Goal: Information Seeking & Learning: Learn about a topic

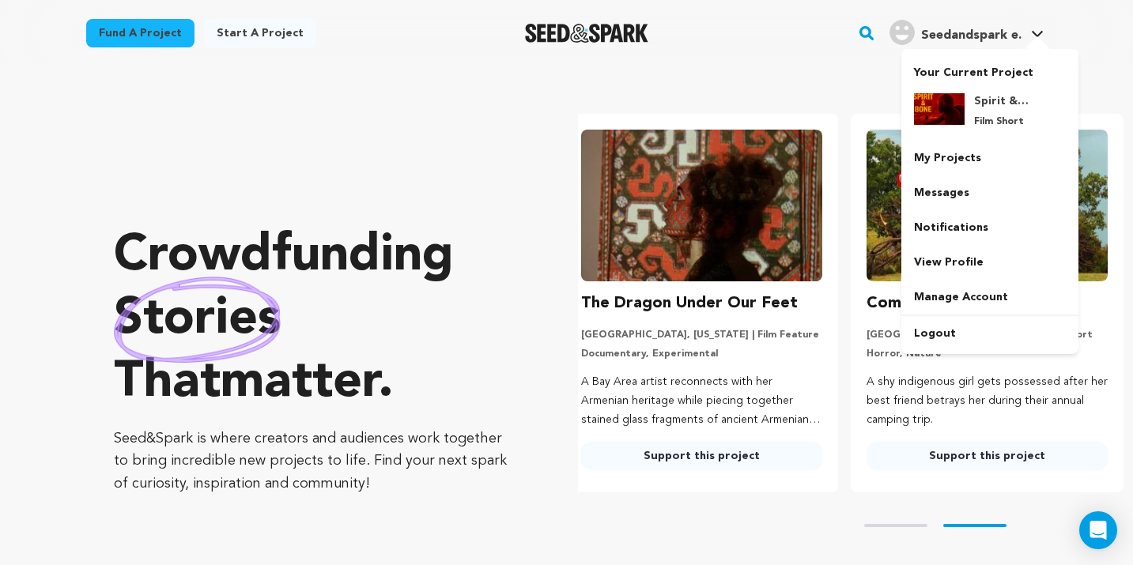
scroll to position [0, 298]
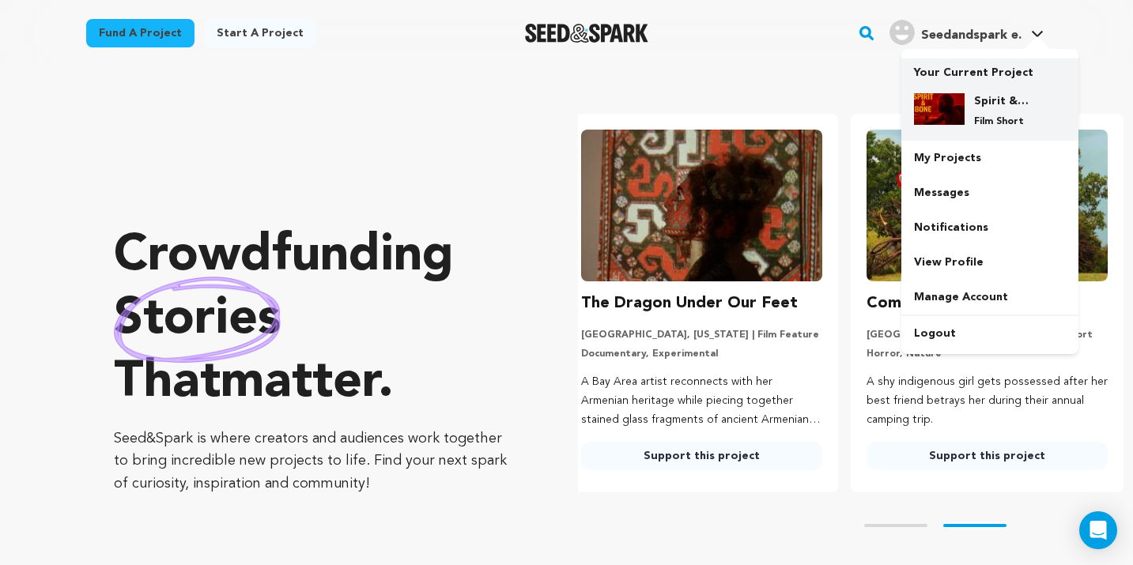
click at [1006, 115] on div "Spirit & Bone Film Short" at bounding box center [1002, 110] width 76 height 35
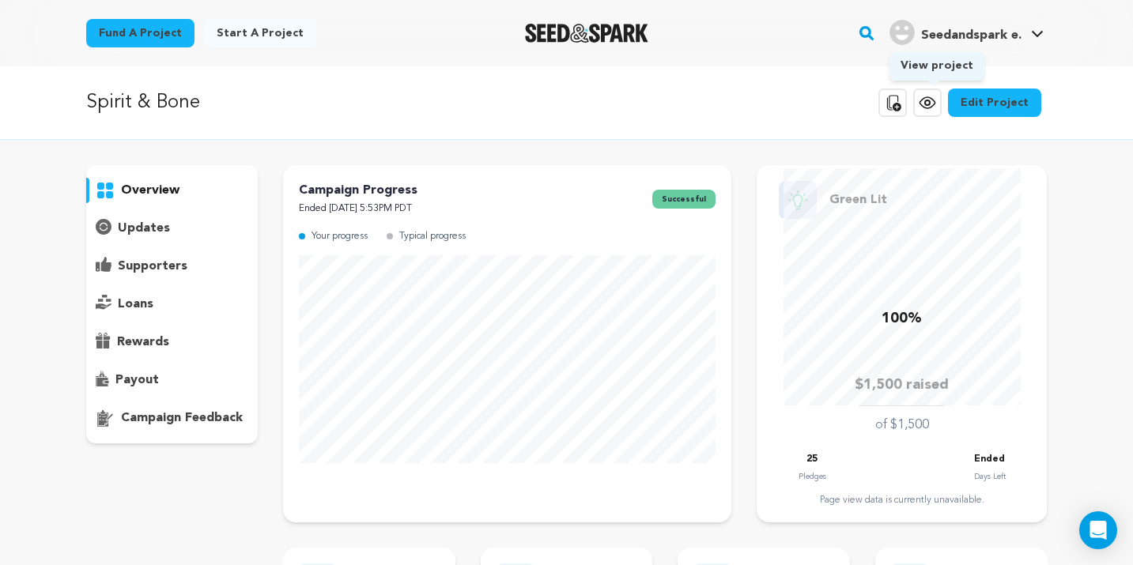
click at [930, 110] on icon at bounding box center [927, 102] width 19 height 19
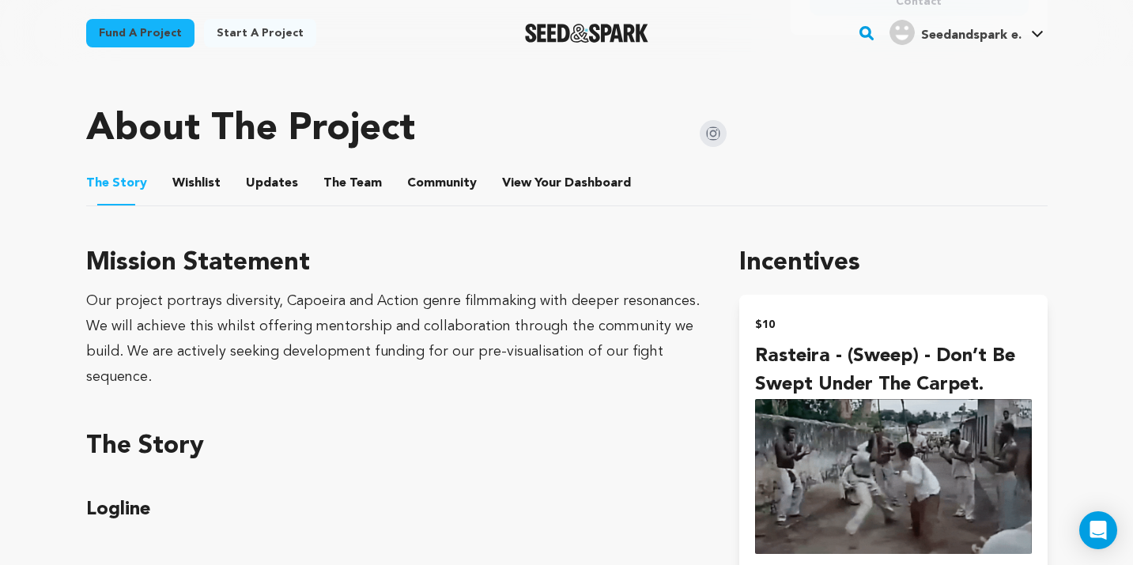
scroll to position [719, 0]
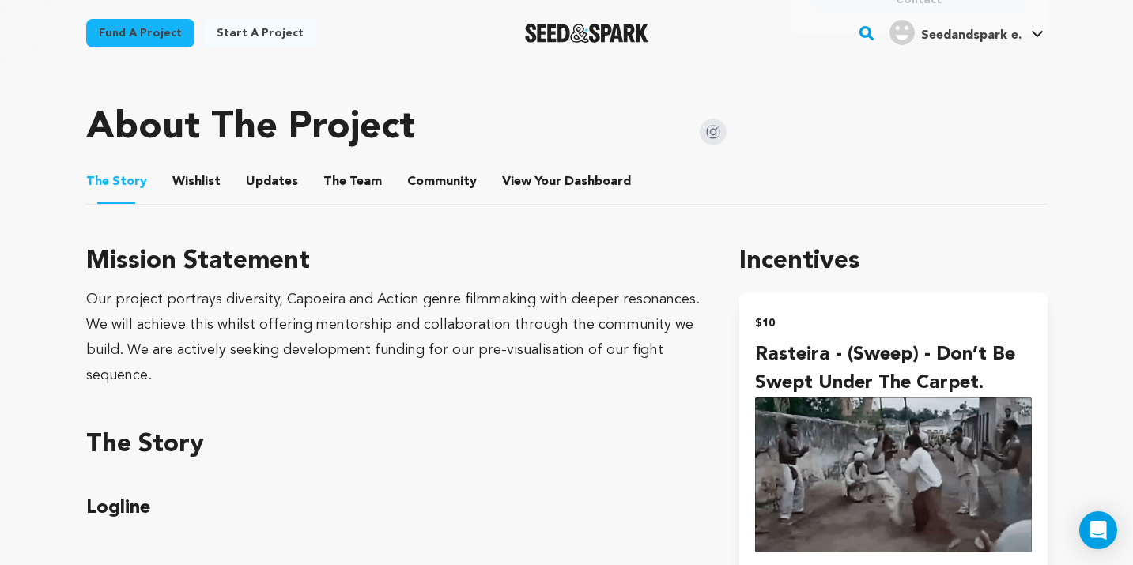
click at [182, 180] on button "Wishlist" at bounding box center [196, 185] width 38 height 38
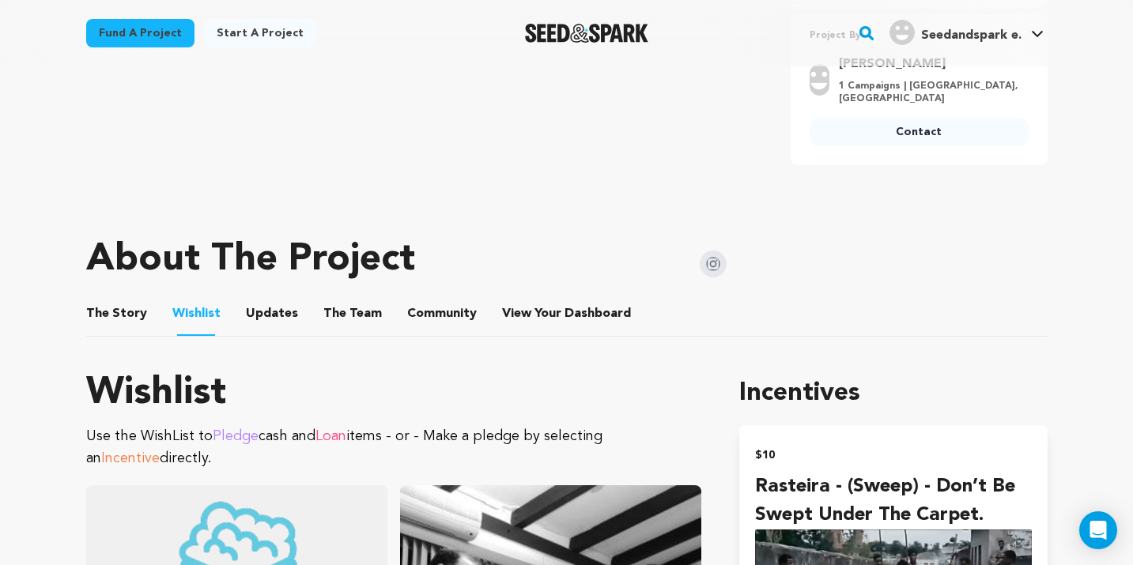
scroll to position [638, 0]
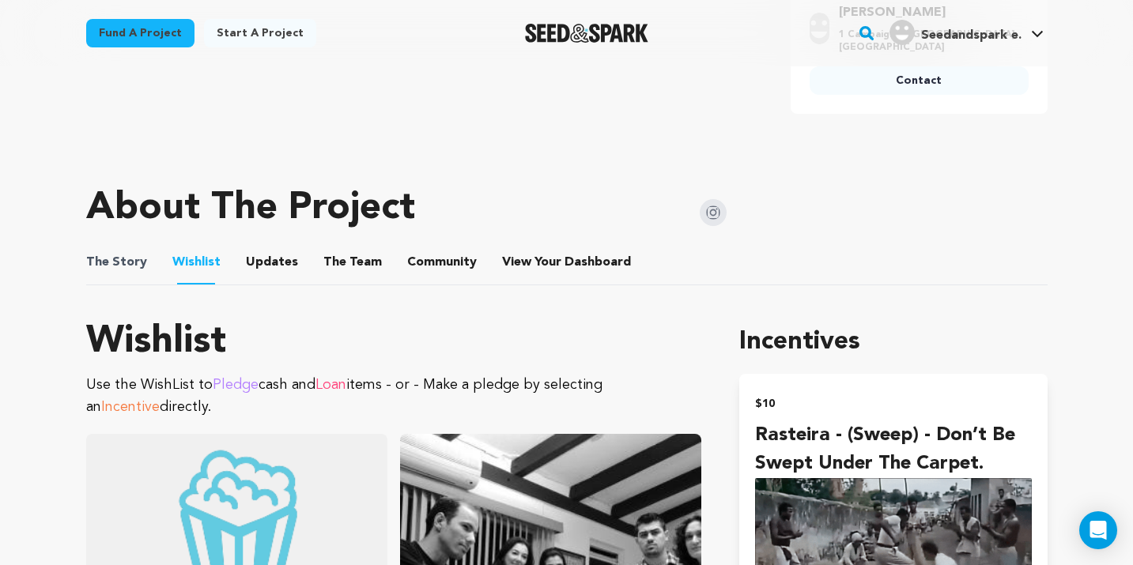
click at [138, 259] on span "The Story" at bounding box center [116, 262] width 61 height 19
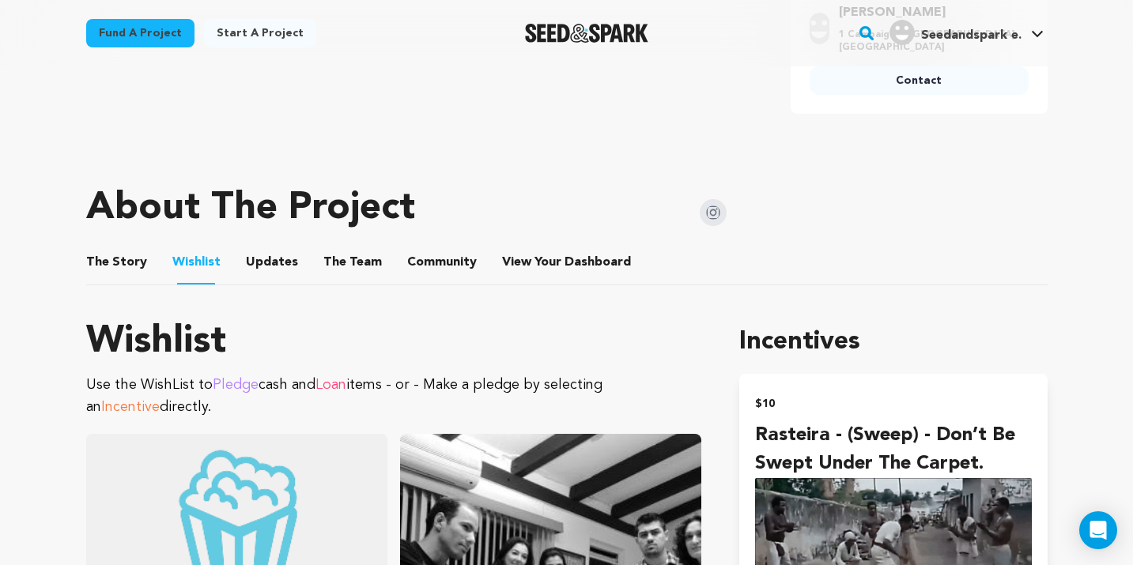
click at [276, 260] on button "Updates" at bounding box center [272, 266] width 38 height 38
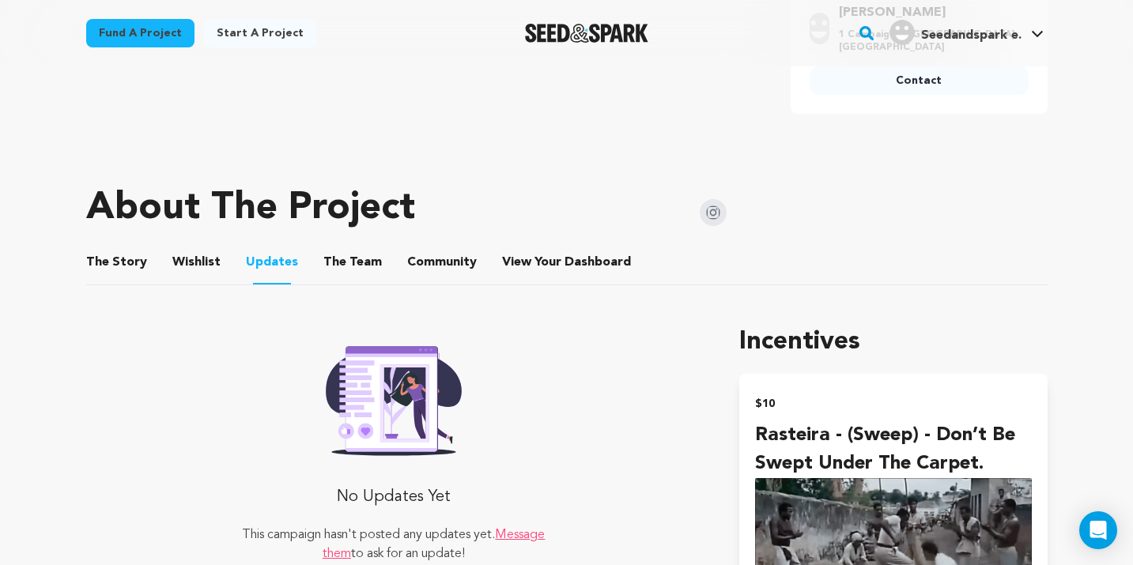
click at [355, 260] on button "The Team" at bounding box center [353, 266] width 38 height 38
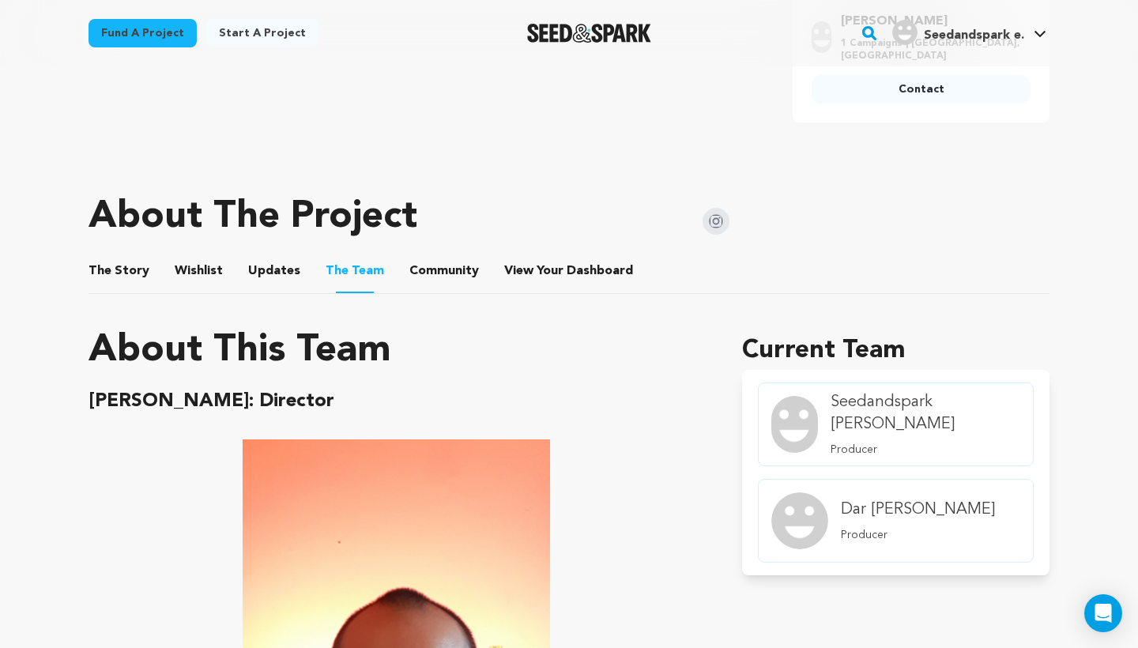
scroll to position [644, 0]
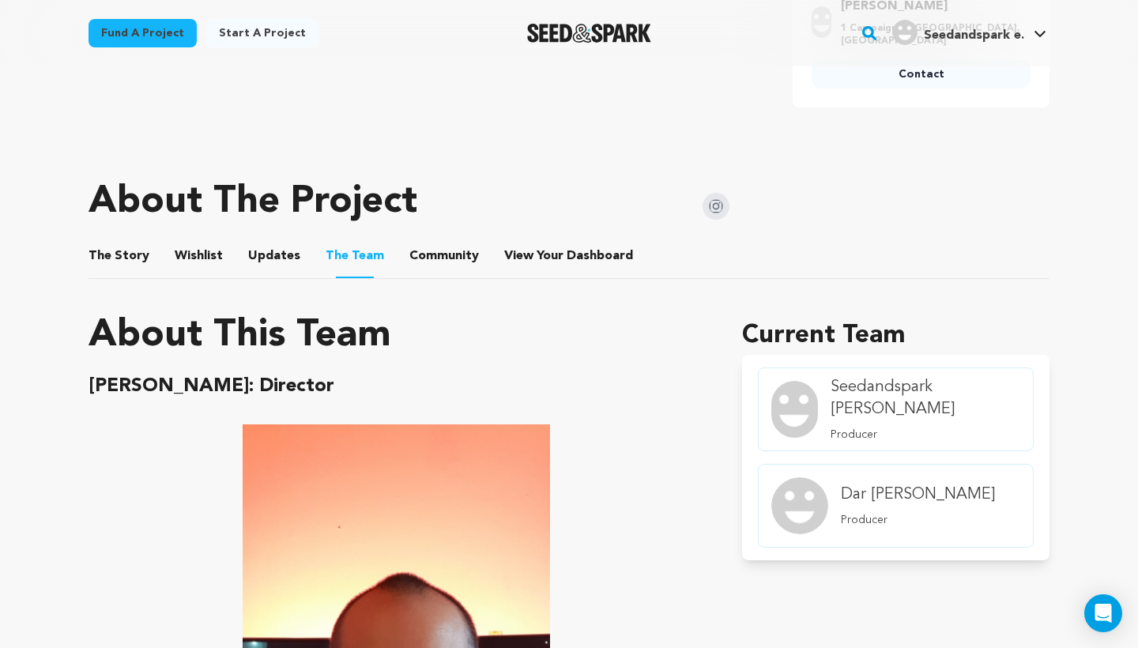
click at [131, 250] on button "The Story" at bounding box center [119, 259] width 38 height 38
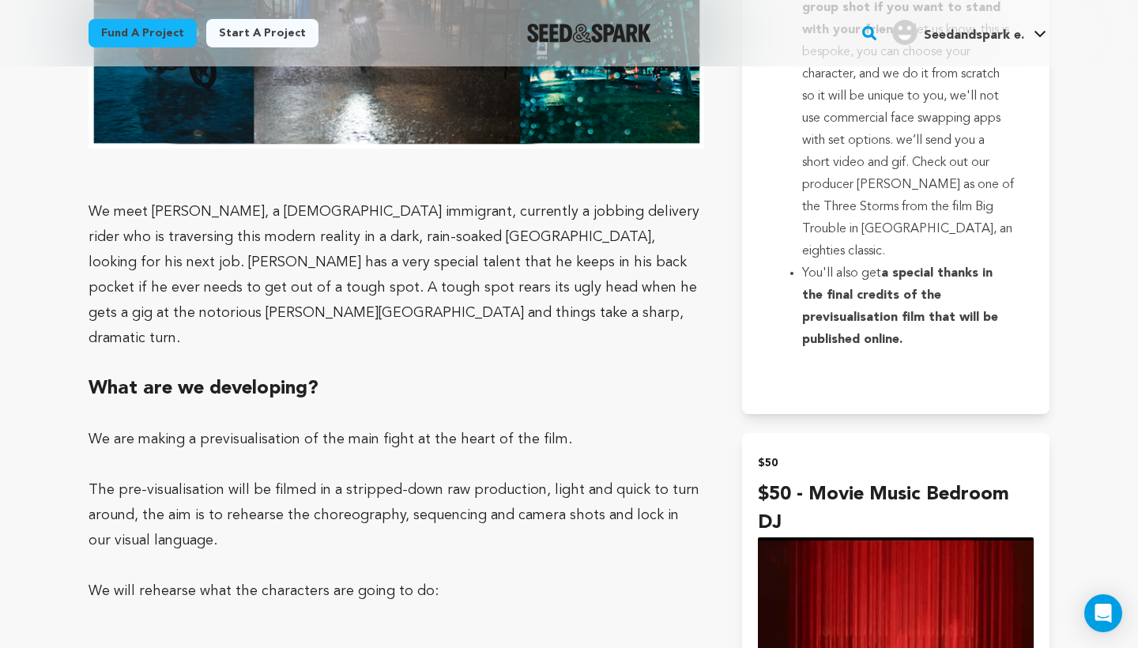
scroll to position [1796, 0]
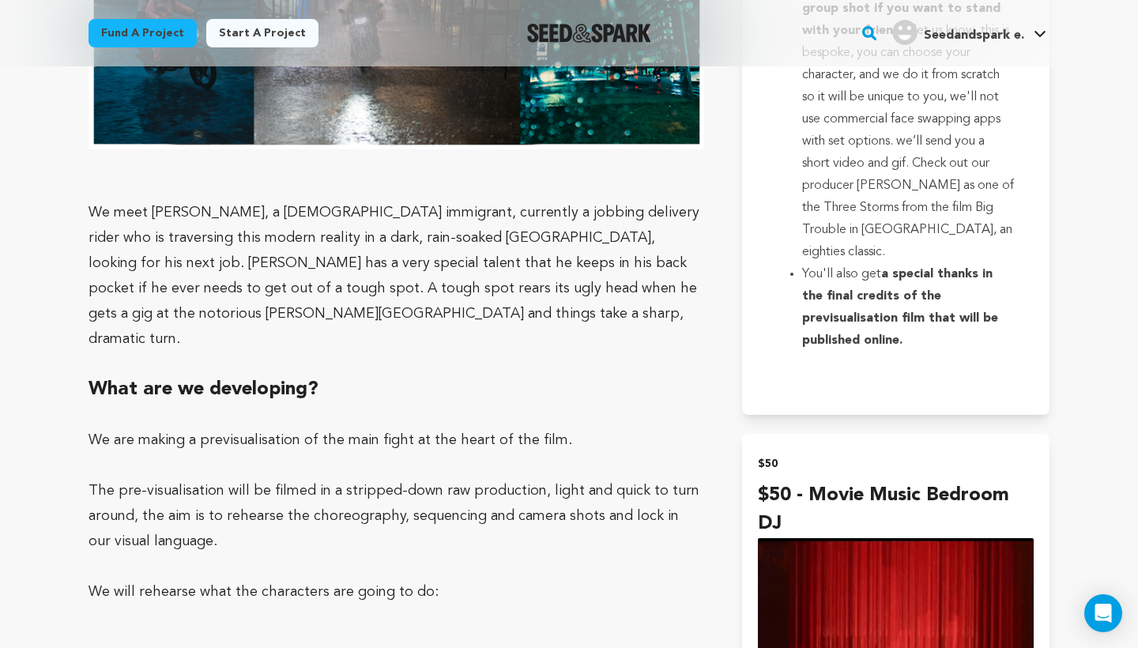
click at [480, 296] on p "We meet José, a Brazilian immigrant, currently a jobbing delivery rider who is …" at bounding box center [397, 276] width 616 height 152
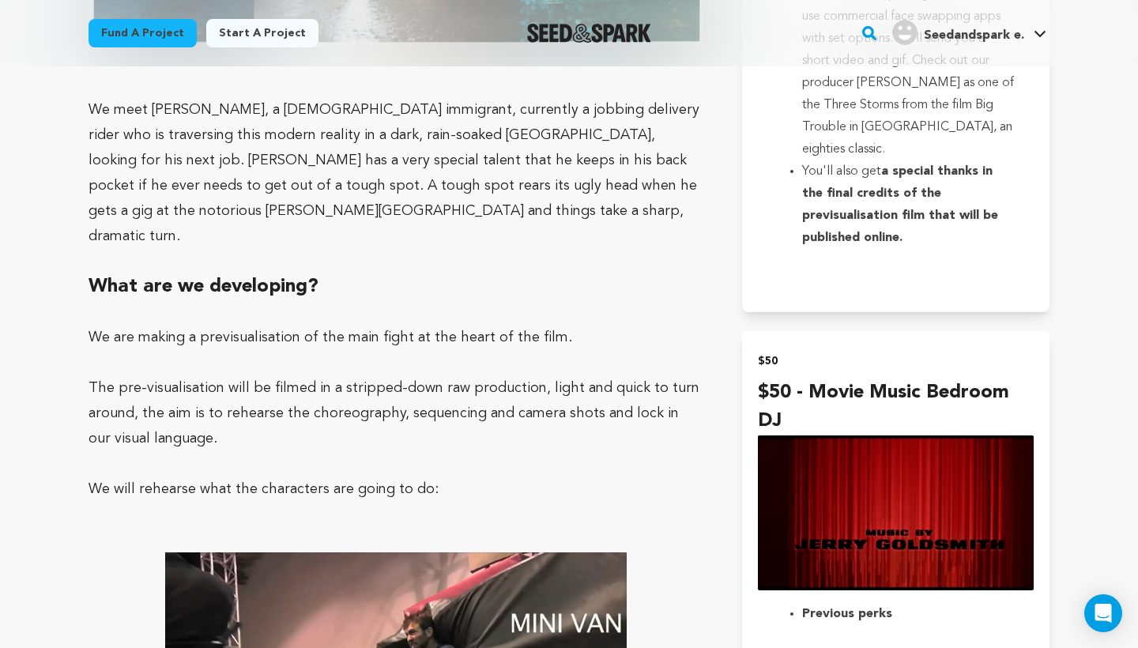
scroll to position [1893, 0]
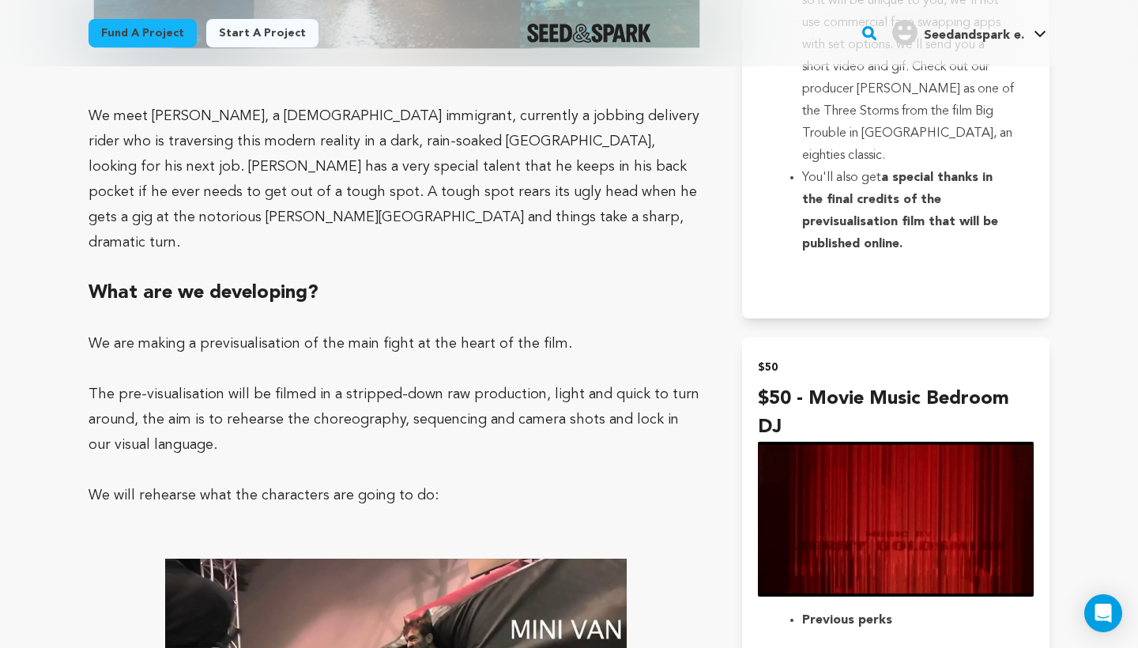
click at [390, 382] on p "The pre-visualisation will be filmed in a stripped-down raw production, light a…" at bounding box center [397, 420] width 616 height 76
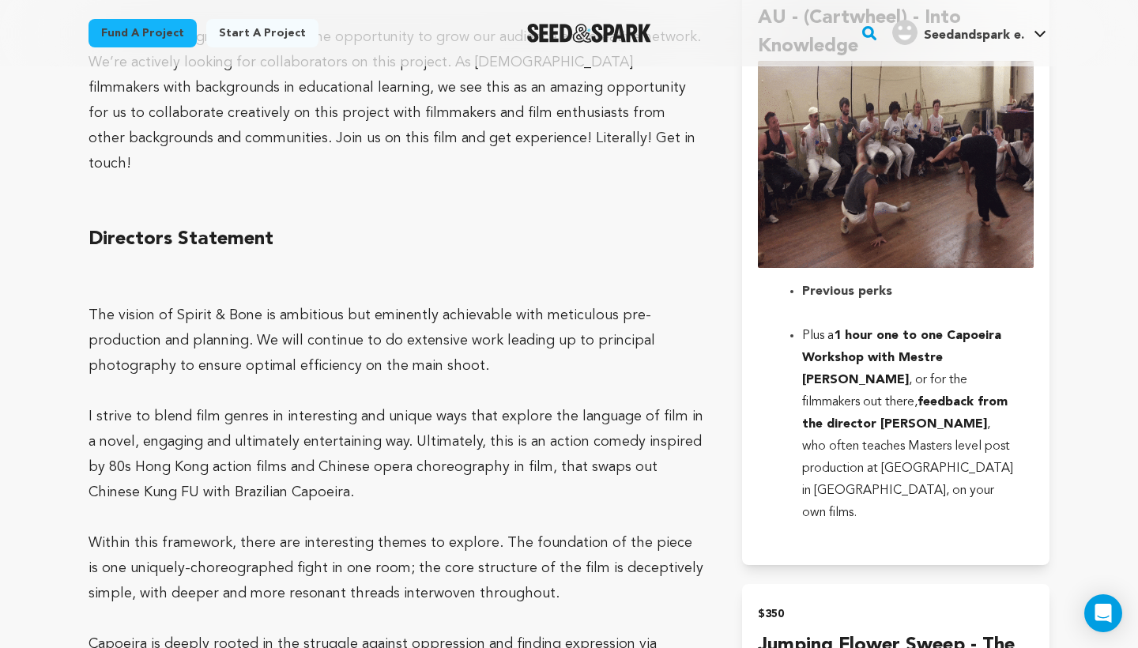
scroll to position [3947, 0]
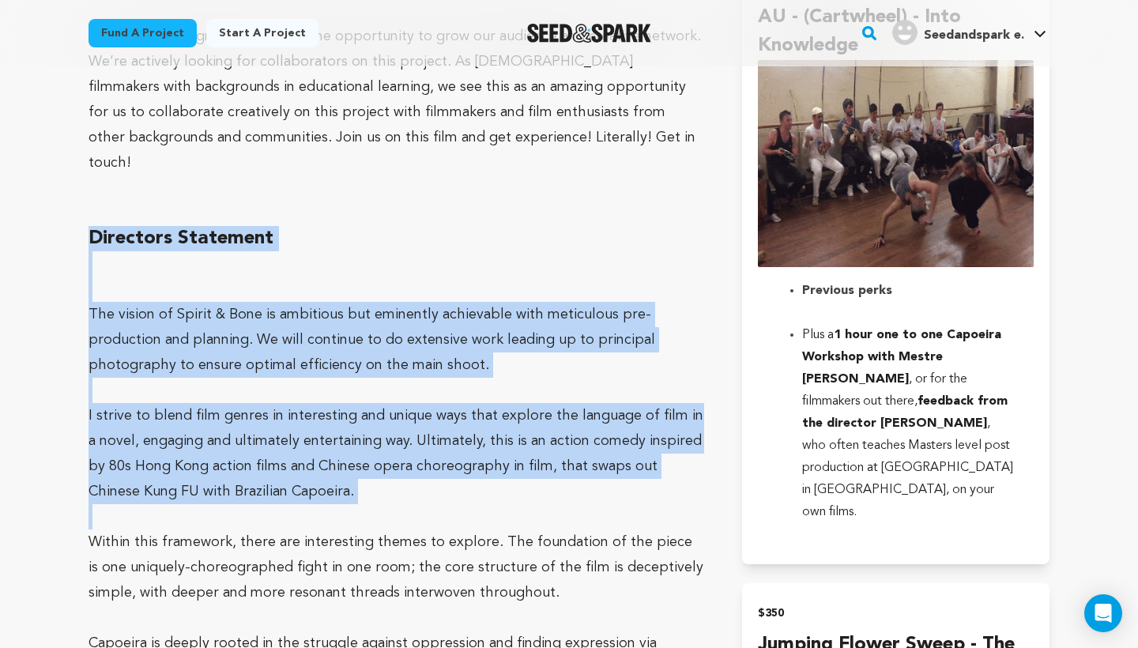
drag, startPoint x: 89, startPoint y: 185, endPoint x: 218, endPoint y: 453, distance: 297.4
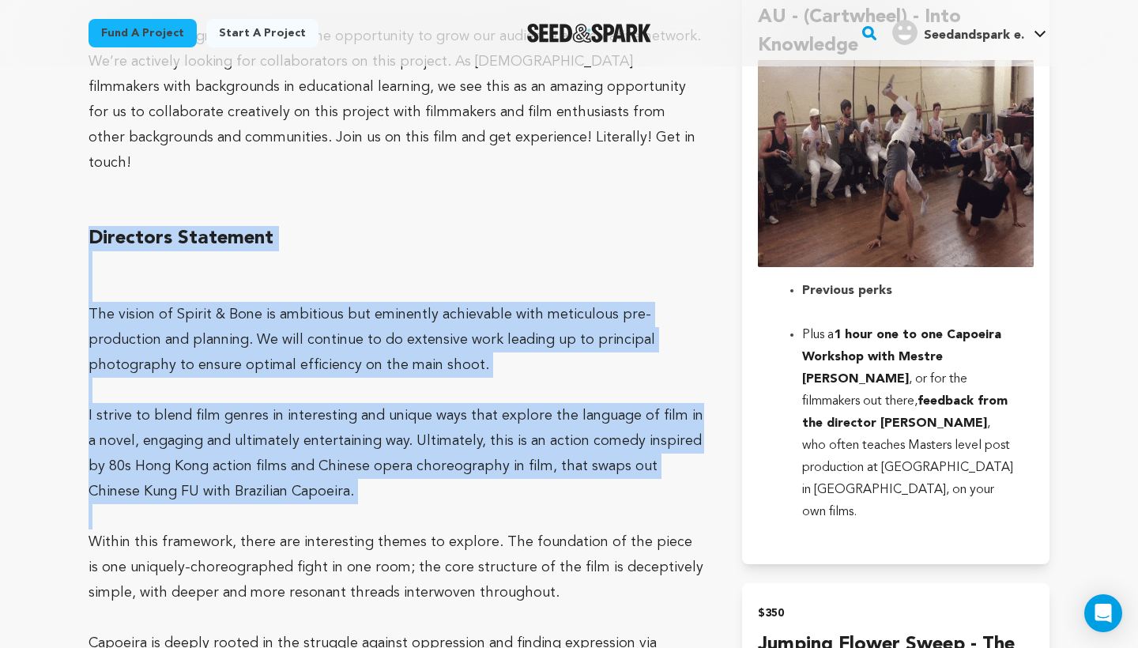
click at [218, 453] on div "Logline 400 years ago, West African peoples were snatched and forced onto ships…" at bounding box center [397, 148] width 616 height 5813
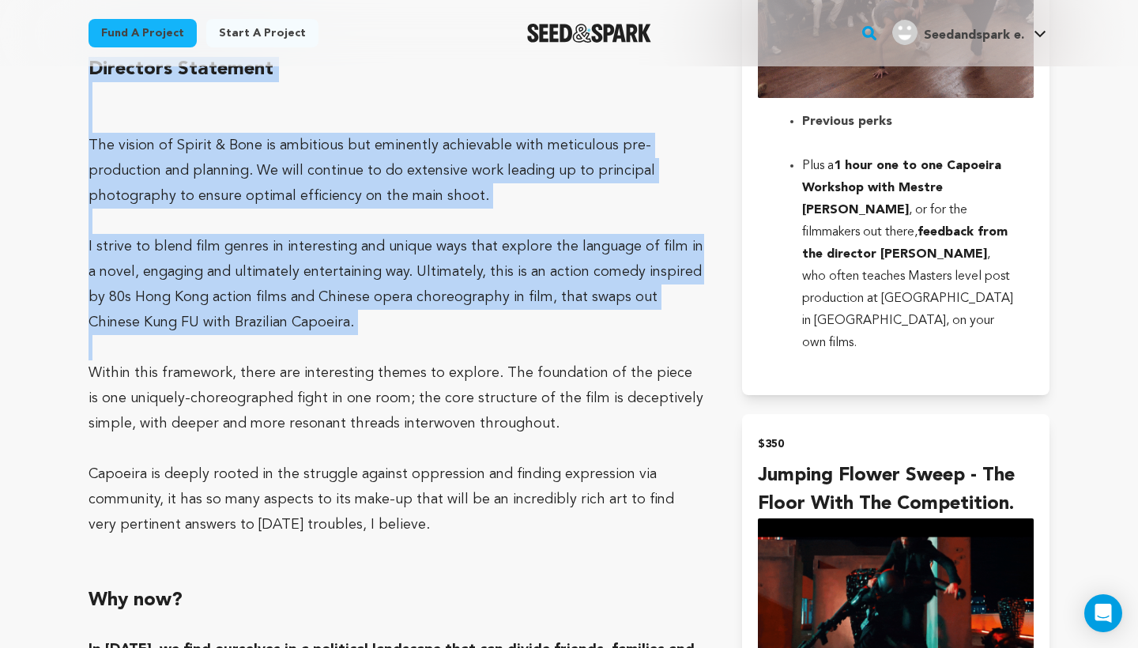
scroll to position [4195, 0]
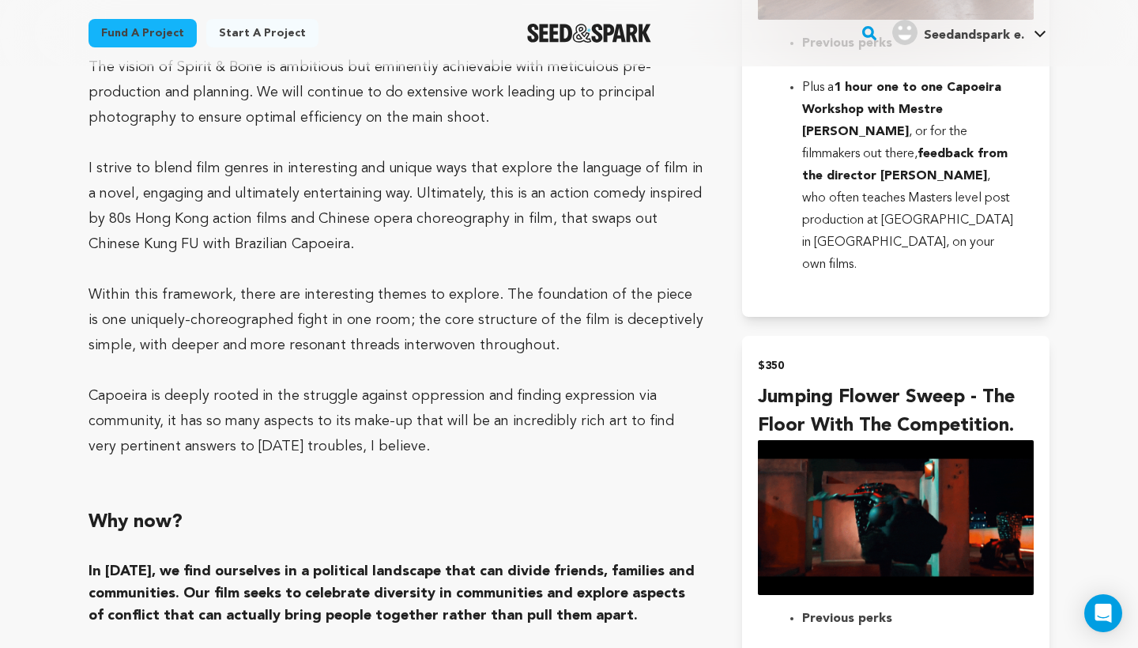
click at [218, 485] on h2 at bounding box center [397, 497] width 616 height 25
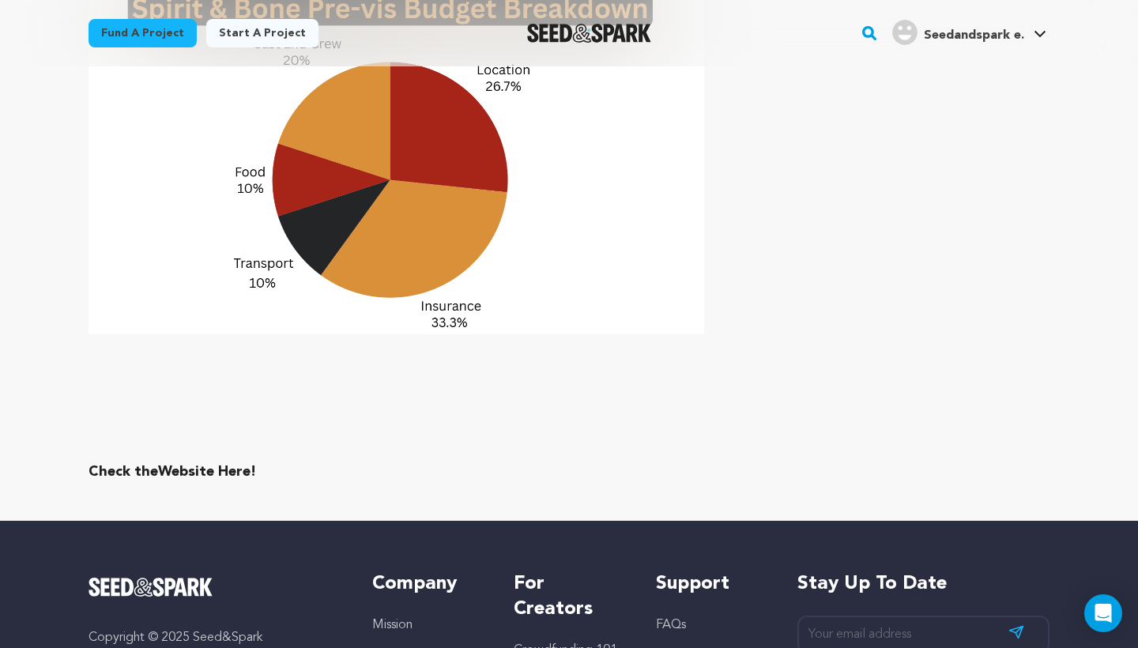
scroll to position [6513, 0]
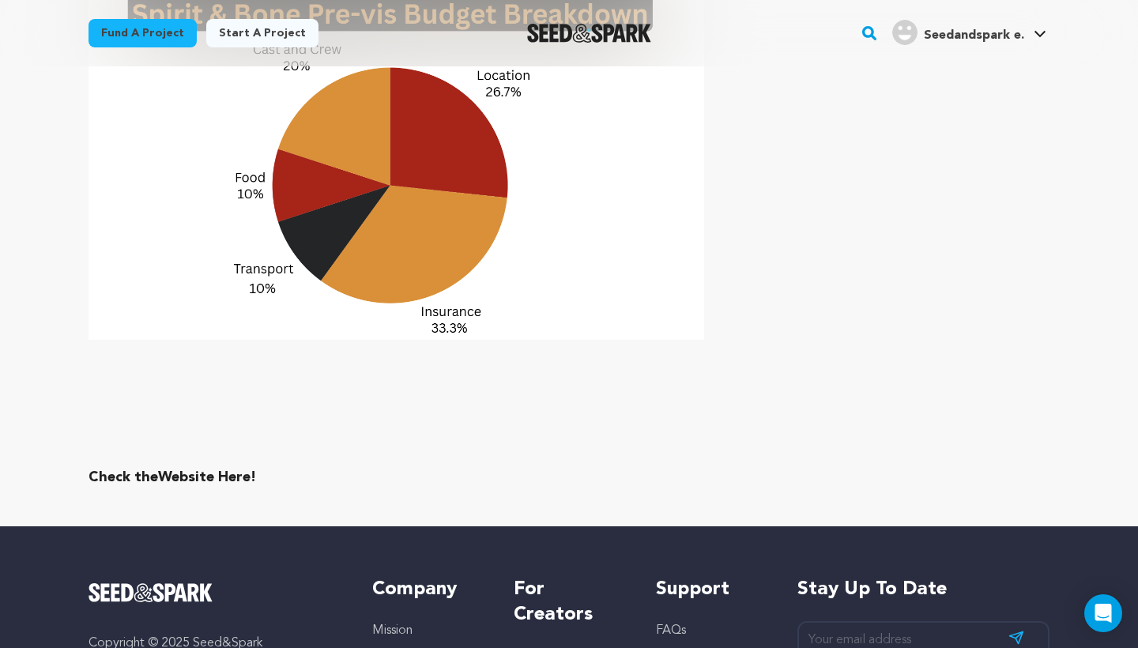
click at [204, 470] on link "Website Here!" at bounding box center [207, 477] width 98 height 14
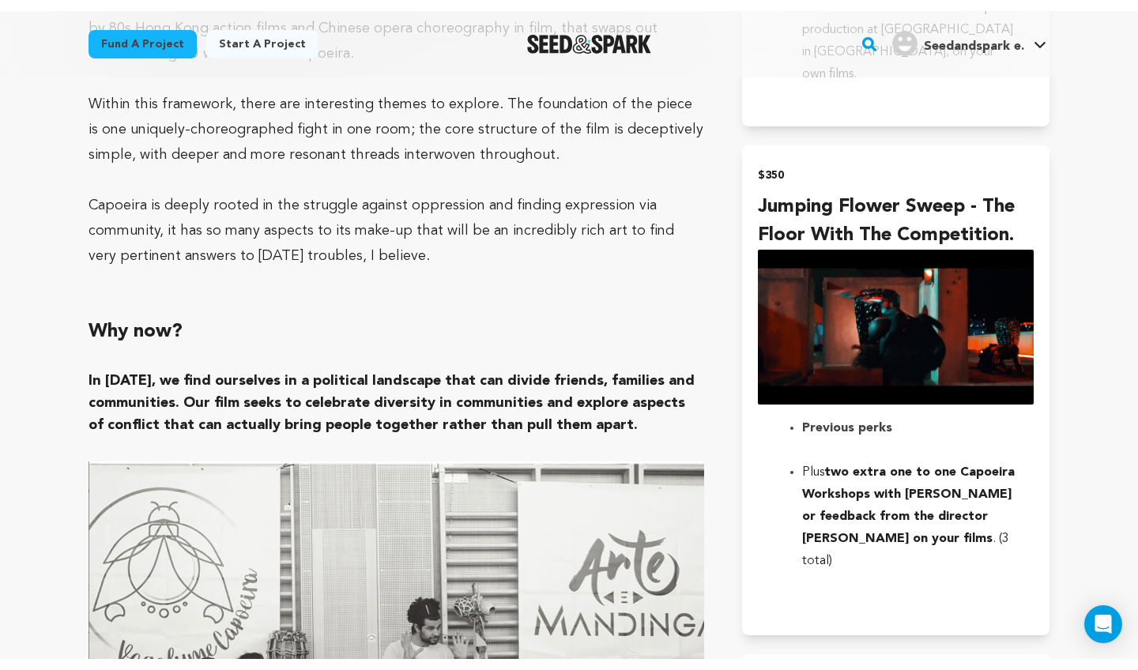
scroll to position [4396, 0]
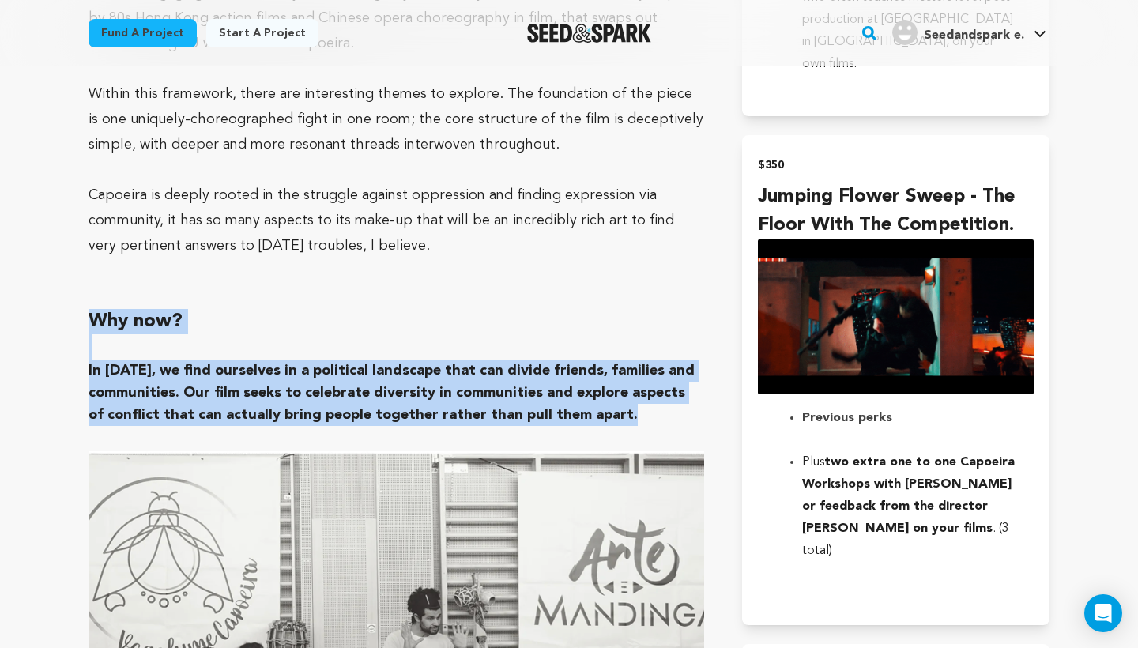
drag, startPoint x: 90, startPoint y: 265, endPoint x: 604, endPoint y: 369, distance: 524.4
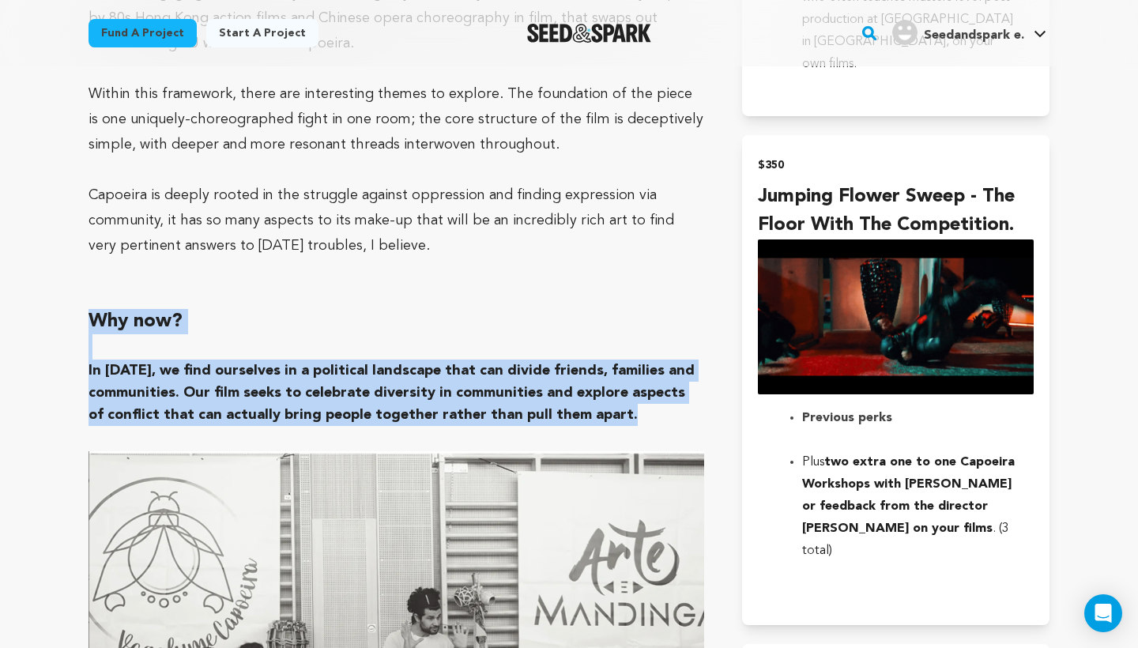
copy div "﻿﻿﻿﻿﻿ Why now? In 2025, we find ourselves in a political landscape that can div…"
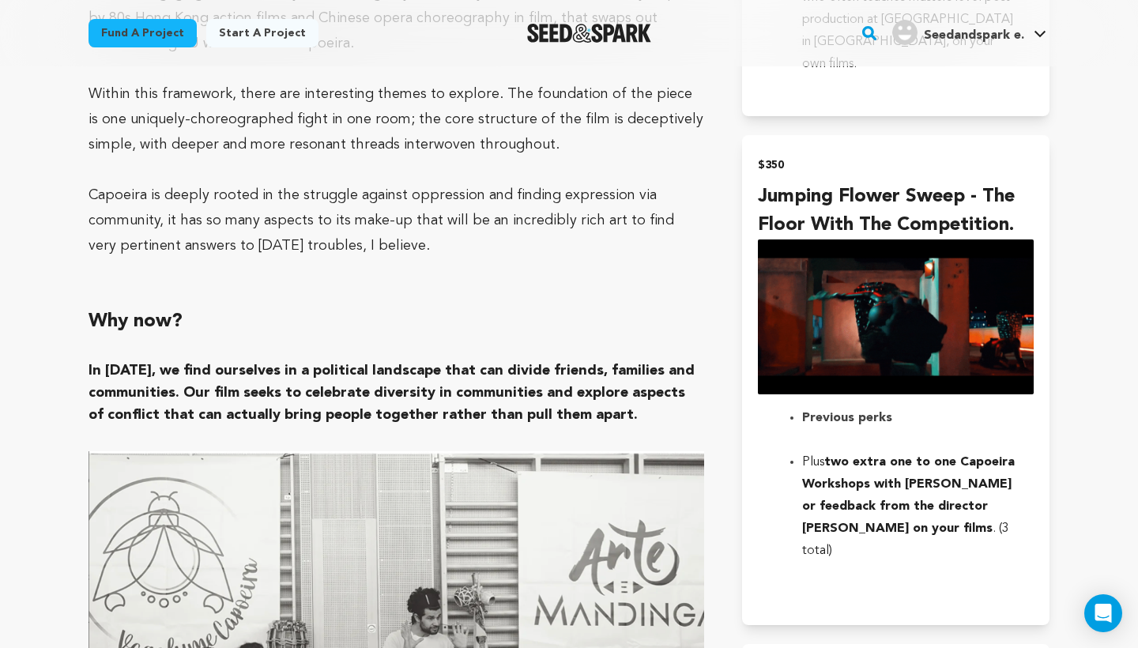
click at [503, 259] on p at bounding box center [397, 271] width 616 height 25
